Goal: Register for event/course

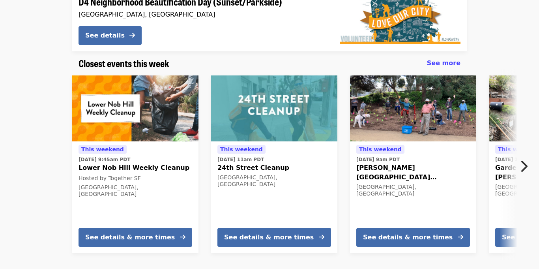
click at [136, 225] on div "This weekend Sun, Oct 5 @ 9:45am PDT Lower Nob Hill Weekly Cleanup Hosted by To…" at bounding box center [135, 196] width 126 height 111
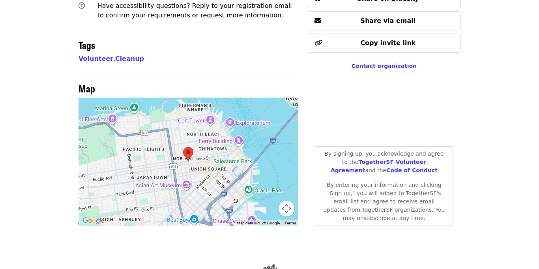
scroll to position [540, 0]
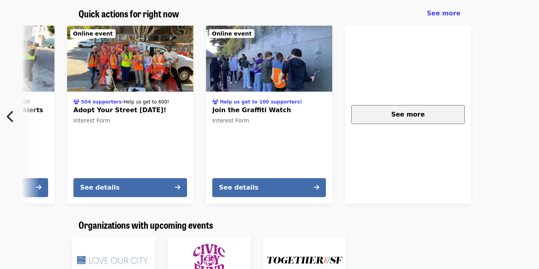
scroll to position [0, 286]
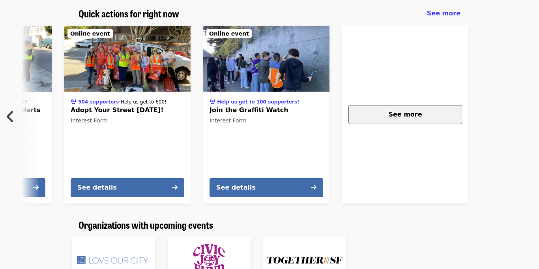
click at [426, 116] on div "See more" at bounding box center [405, 114] width 100 height 9
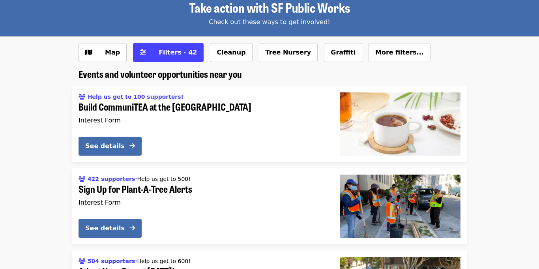
scroll to position [46, 0]
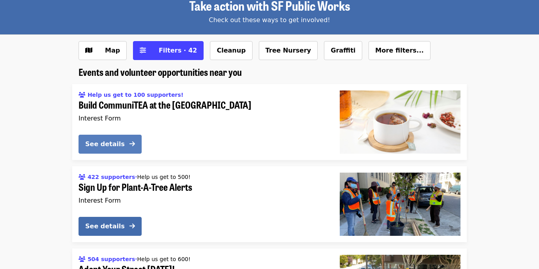
click at [115, 139] on div "See details" at bounding box center [104, 143] width 39 height 9
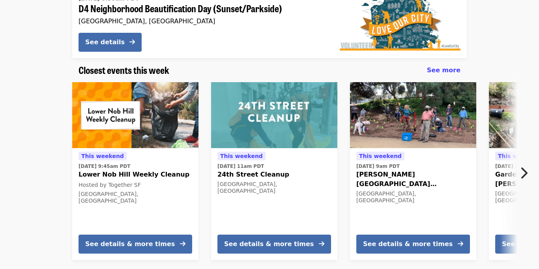
scroll to position [563, 0]
